Goal: Task Accomplishment & Management: Use online tool/utility

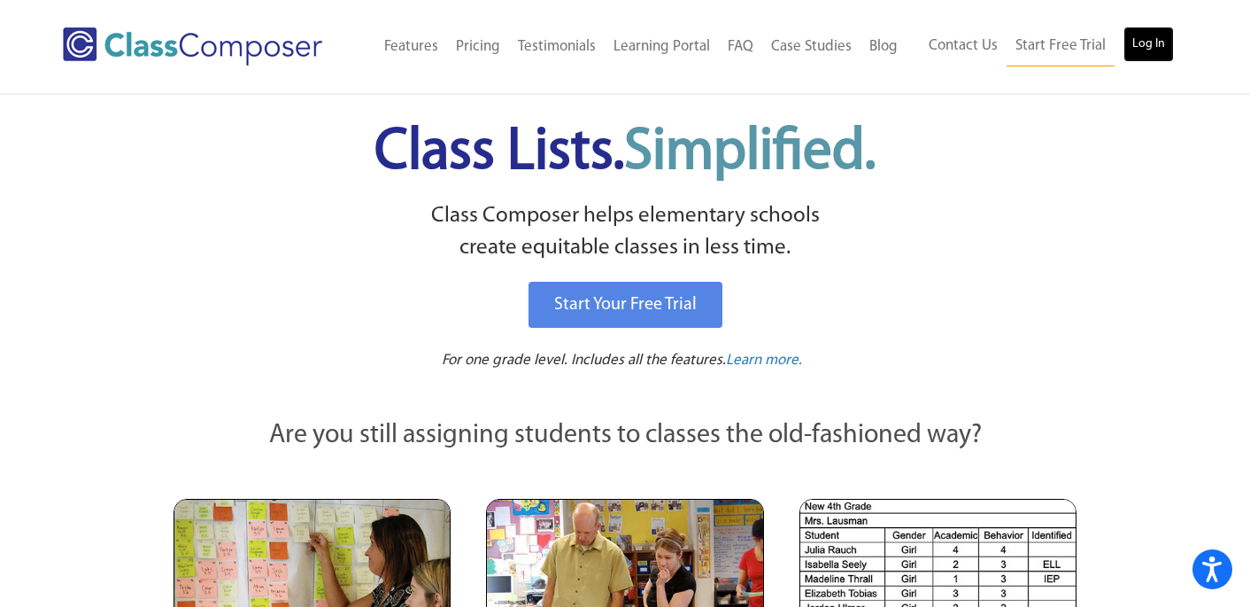
click at [1126, 41] on link "Log In" at bounding box center [1149, 44] width 50 height 35
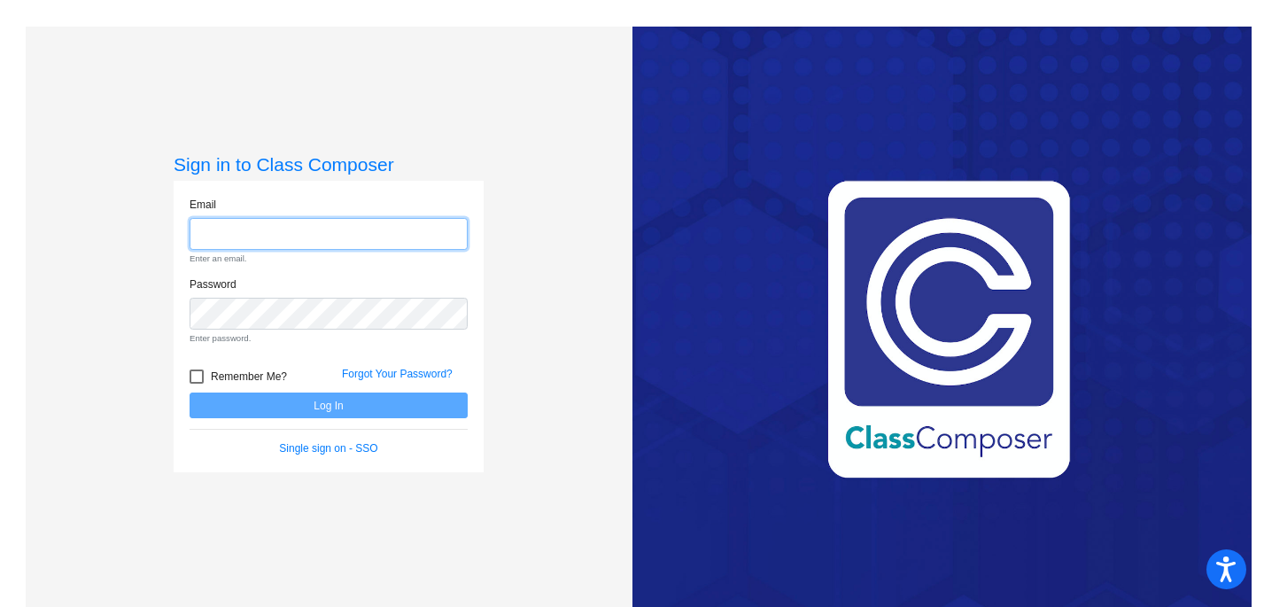
type input "[EMAIL_ADDRESS][DOMAIN_NAME]"
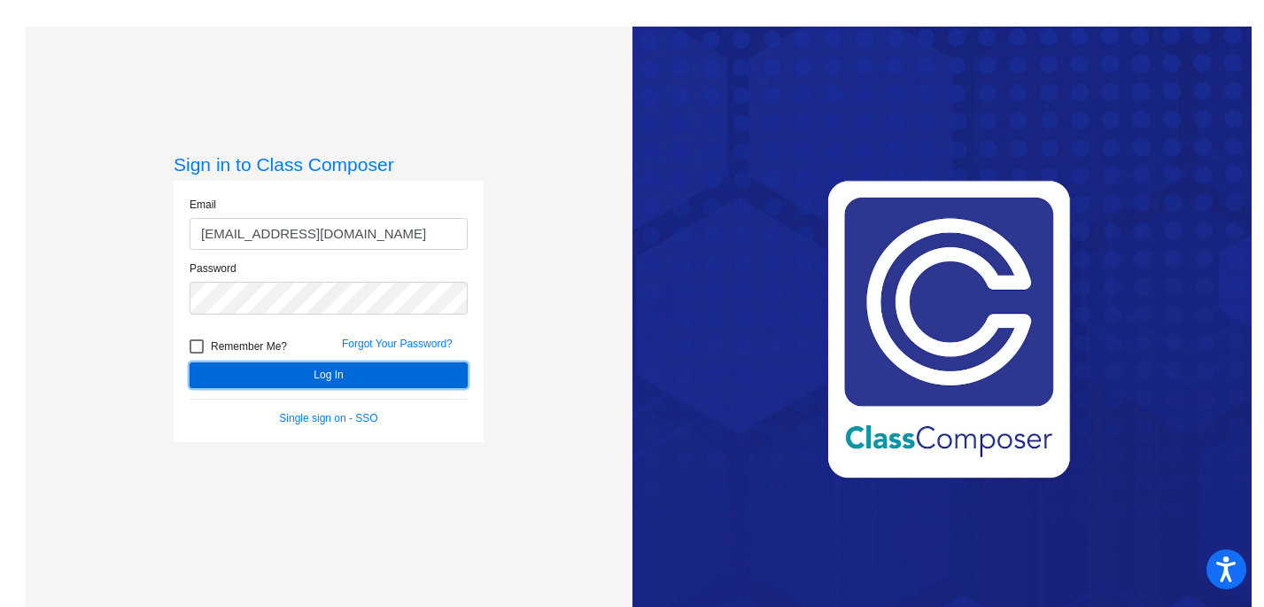
click at [313, 371] on button "Log In" at bounding box center [329, 375] width 278 height 26
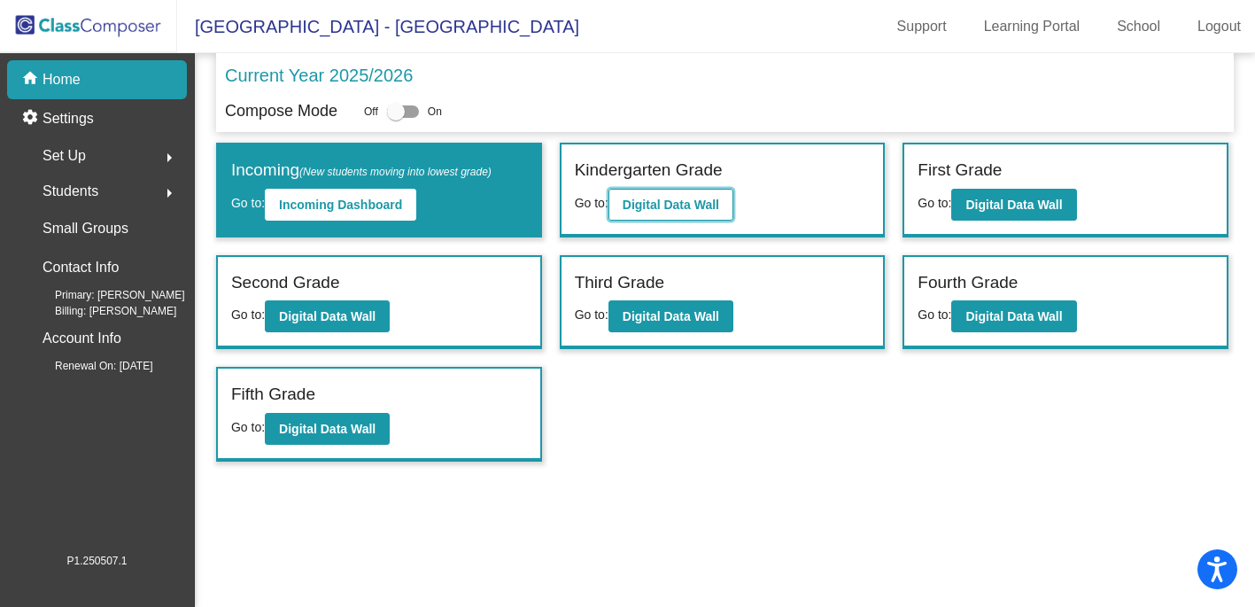
click at [685, 203] on b "Digital Data Wall" at bounding box center [671, 204] width 97 height 14
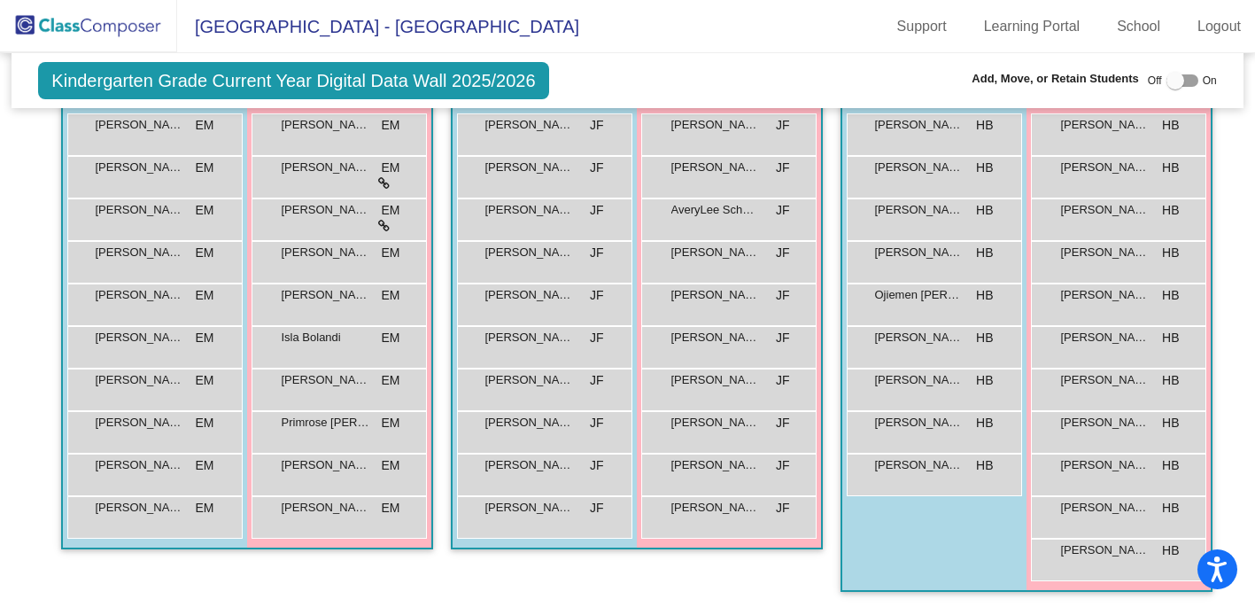
scroll to position [396, 0]
